Goal: Transaction & Acquisition: Register for event/course

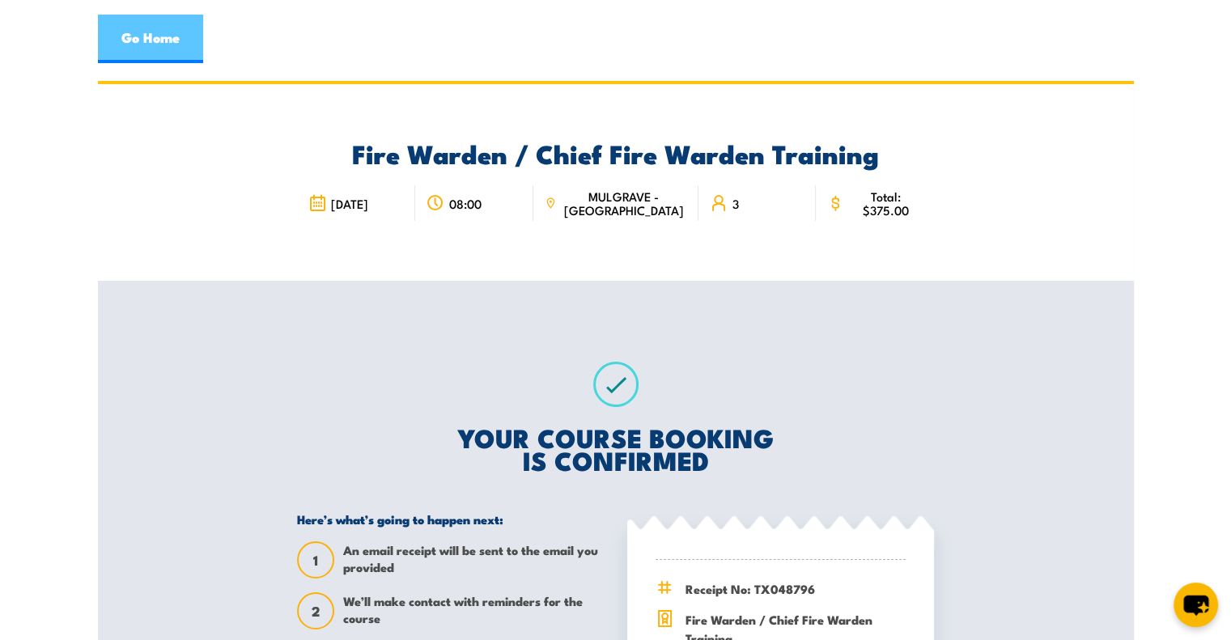
click at [160, 45] on link "Go Home" at bounding box center [150, 39] width 105 height 49
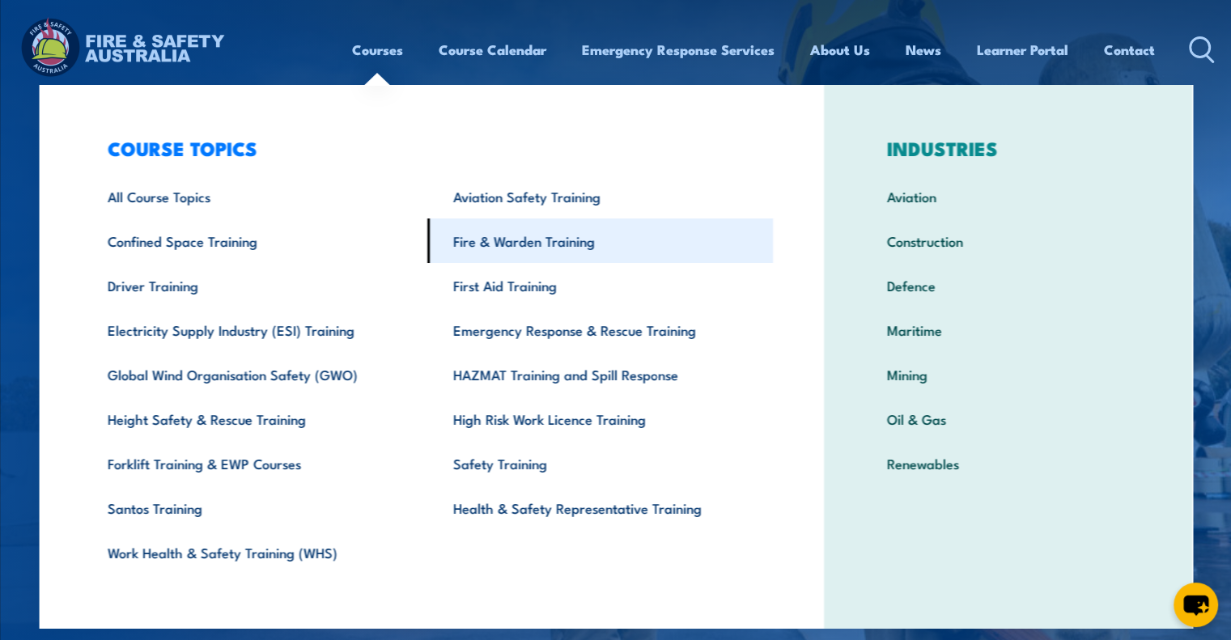
click at [498, 235] on link "Fire & Warden Training" at bounding box center [600, 240] width 346 height 45
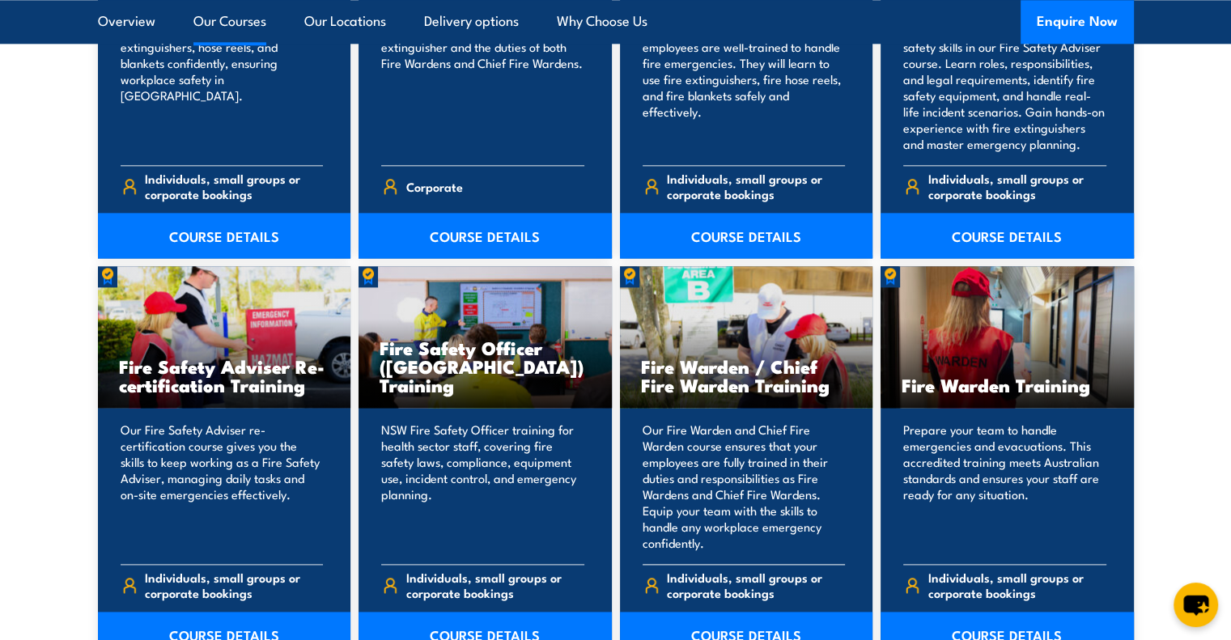
scroll to position [2023, 0]
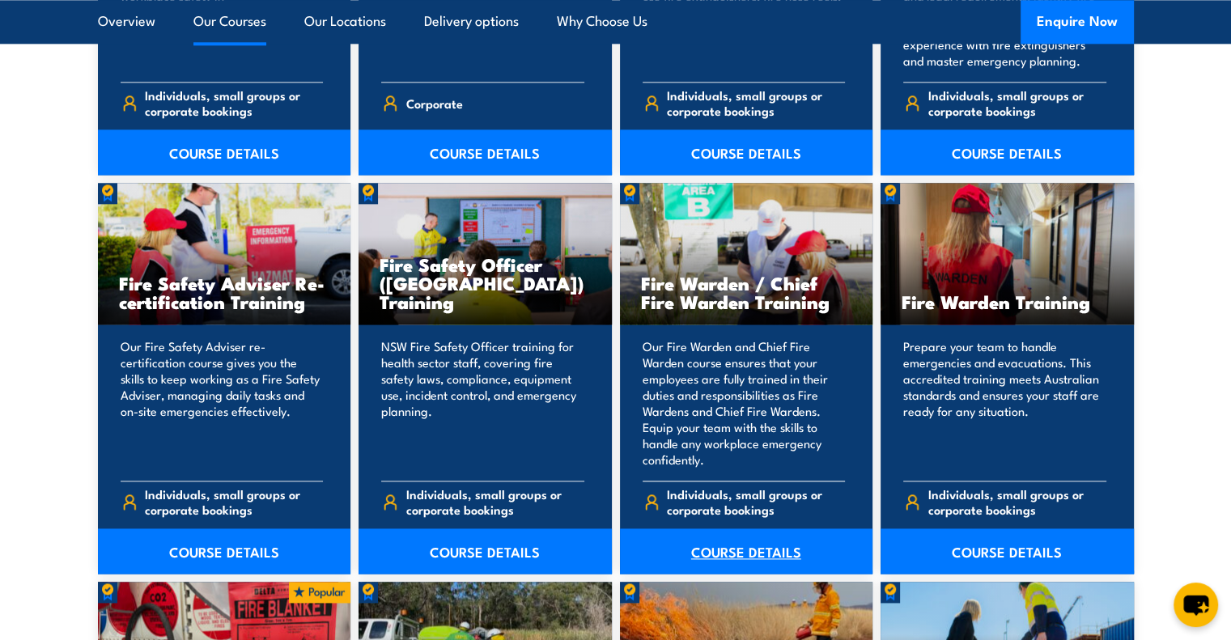
click at [751, 541] on link "COURSE DETAILS" at bounding box center [746, 550] width 253 height 45
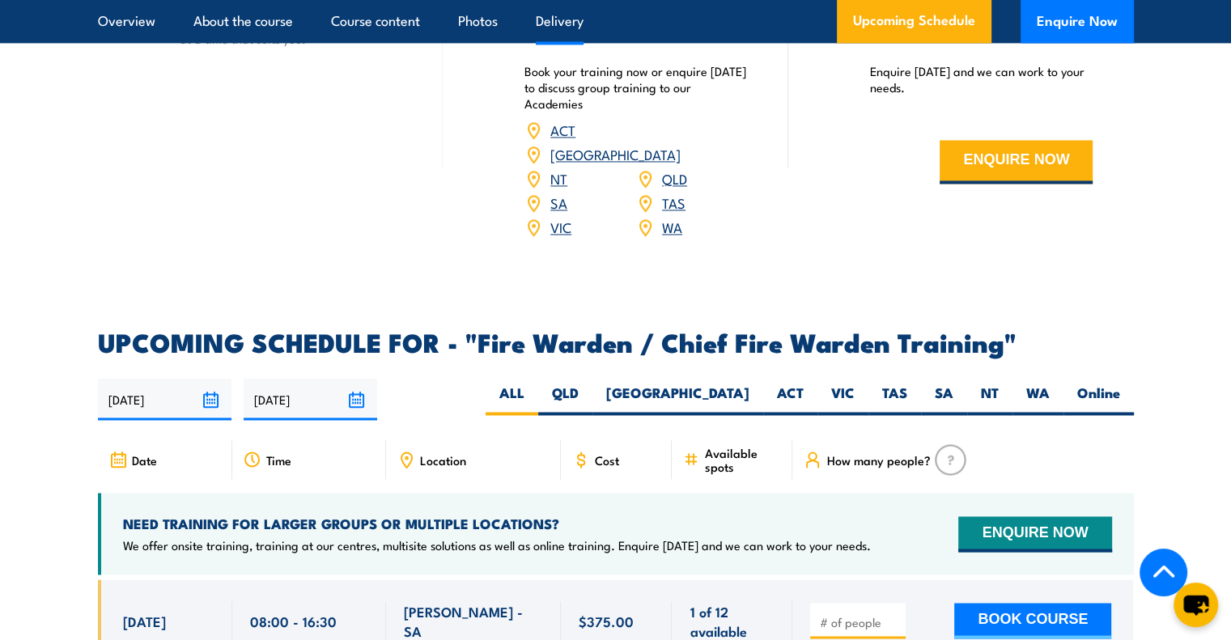
scroll to position [2590, 0]
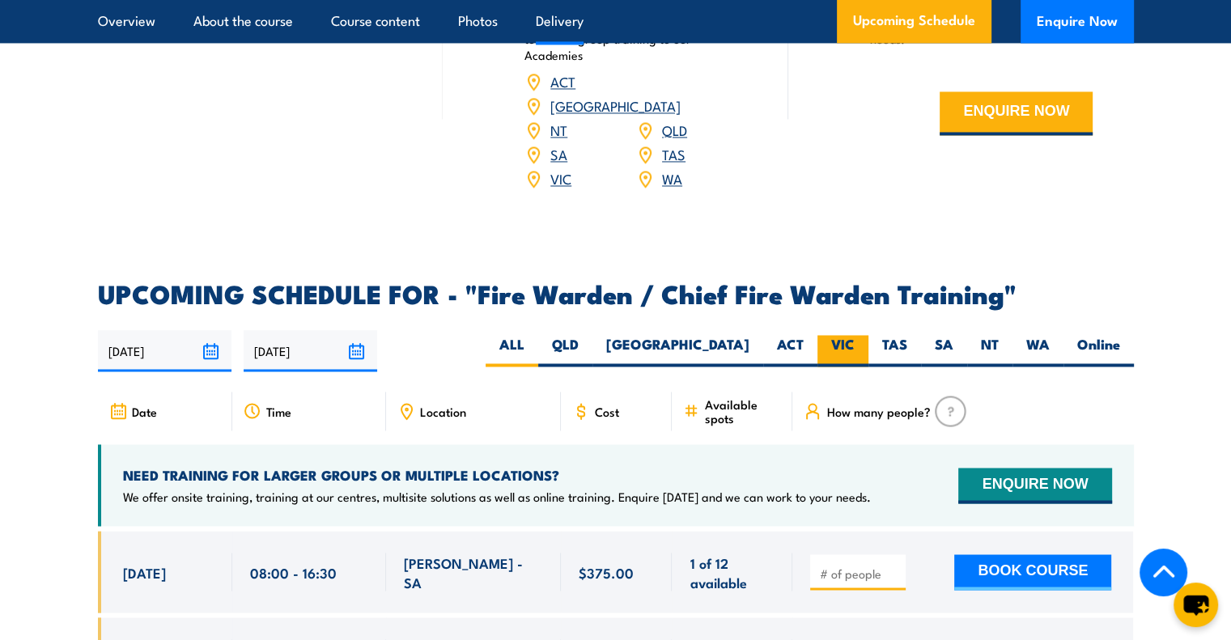
click at [844, 335] on label "VIC" at bounding box center [842, 351] width 51 height 32
click at [855, 335] on input "VIC" at bounding box center [860, 340] width 11 height 11
radio input "true"
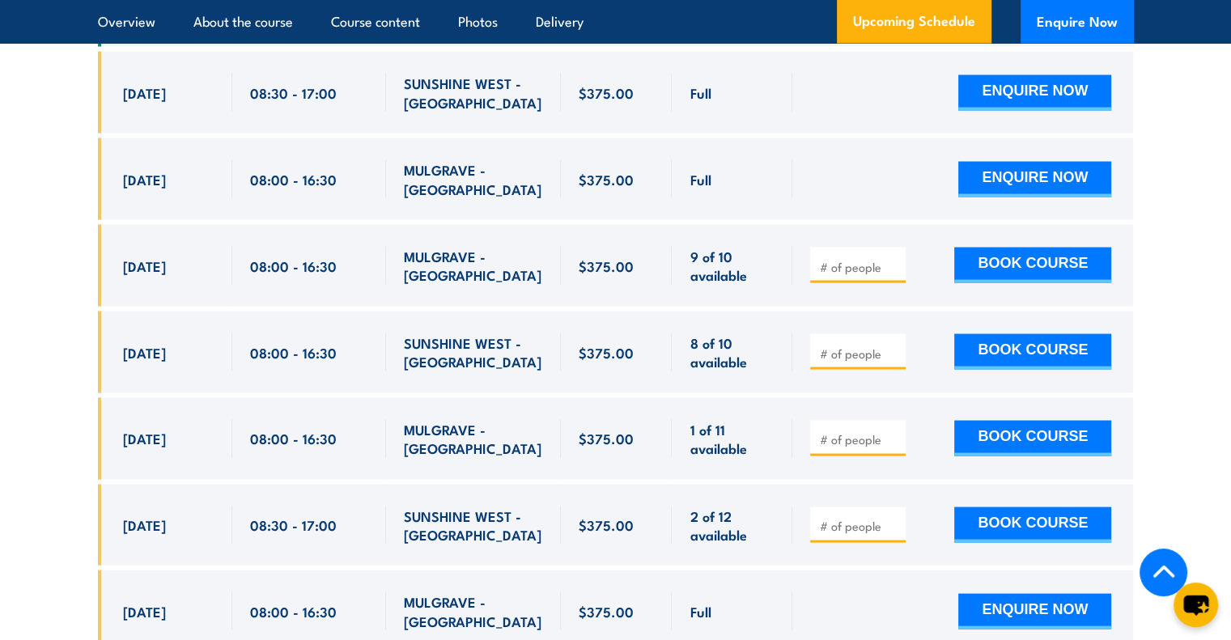
scroll to position [3189, 0]
